Goal: Answer question/provide support: Share knowledge or assist other users

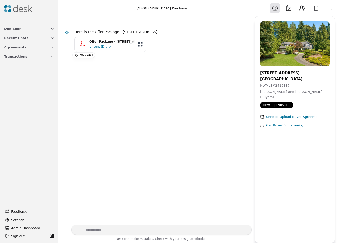
click at [80, 48] on button "Offer Package - 8127 229th Place SE, Woodinville, WA 98072 Unsent (Draft)" at bounding box center [111, 44] width 72 height 15
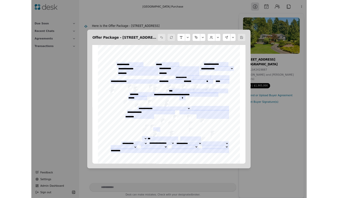
scroll to position [3, 0]
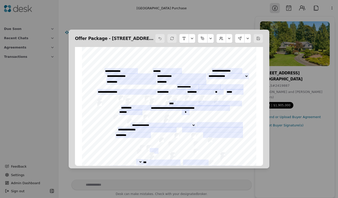
click at [106, 39] on h2 "Offer Package - 8127 229th Place SE, Woodinville, WA 9" at bounding box center [114, 38] width 79 height 7
drag, startPoint x: 106, startPoint y: 39, endPoint x: 144, endPoint y: 39, distance: 37.9
click at [144, 39] on h2 "Offer Package - 8127 229th Place SE, Woodinville, WA 9" at bounding box center [114, 38] width 79 height 7
copy h2 "8127 229th Place SE"
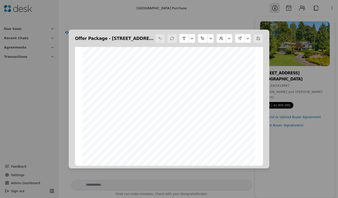
scroll to position [4662, 0]
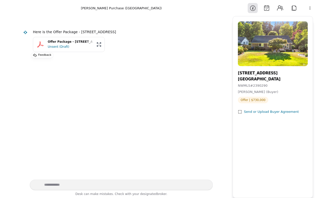
click at [71, 45] on div "Unsent (Draft)" at bounding box center [71, 46] width 46 height 5
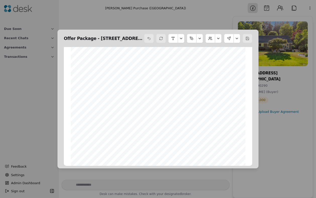
scroll to position [6508, 0]
